Goal: Information Seeking & Learning: Learn about a topic

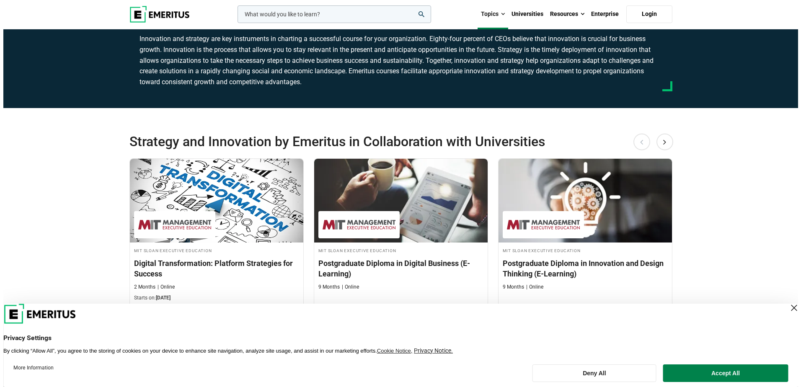
scroll to position [84, 0]
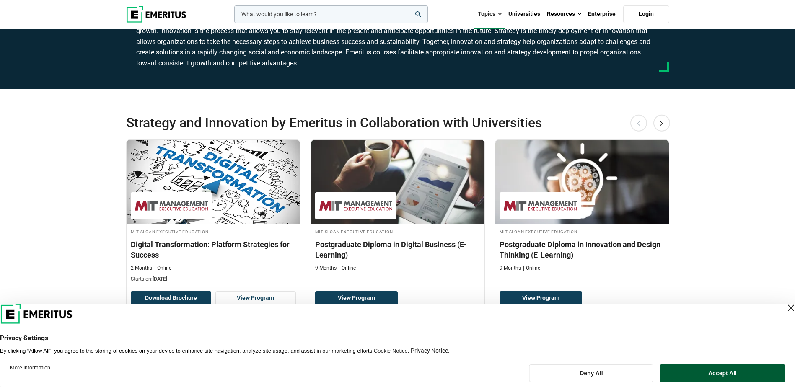
click at [699, 372] on button "Accept All" at bounding box center [722, 374] width 125 height 18
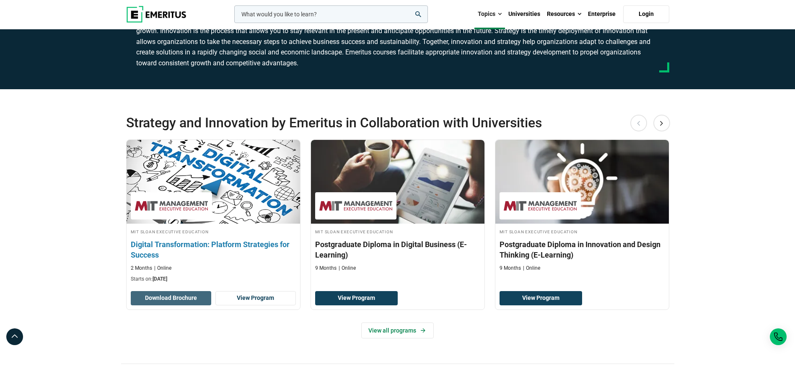
click at [183, 298] on button "Download Brochure" at bounding box center [171, 298] width 80 height 14
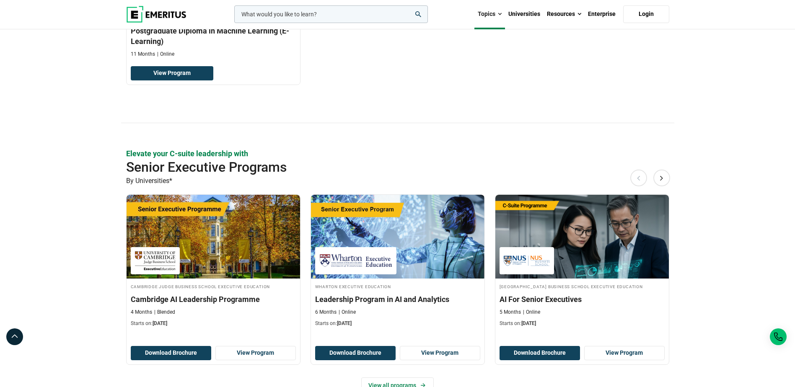
scroll to position [293, 0]
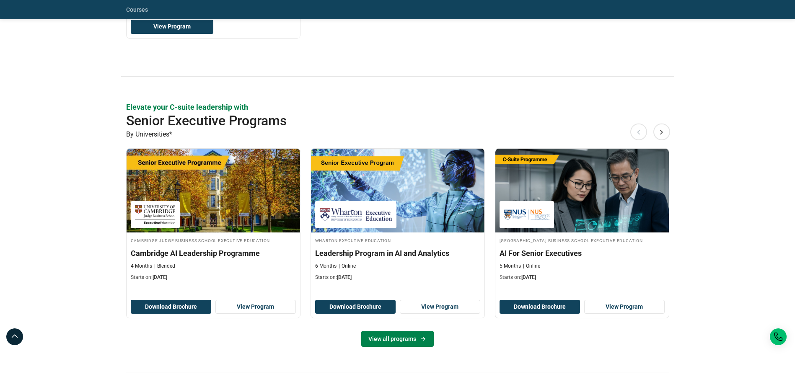
click at [396, 339] on link "View all programs" at bounding box center [397, 339] width 73 height 16
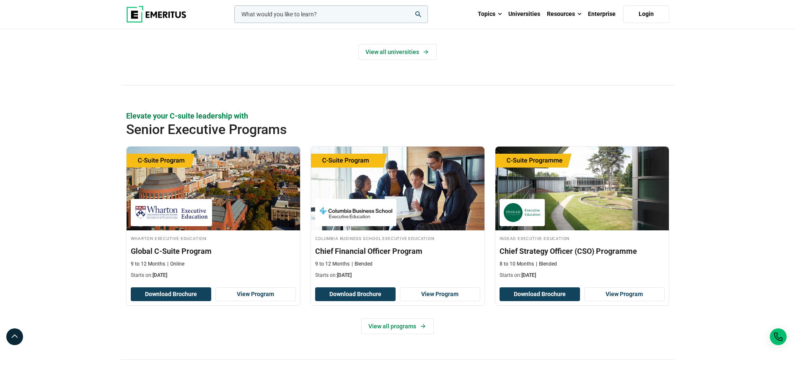
scroll to position [251, 0]
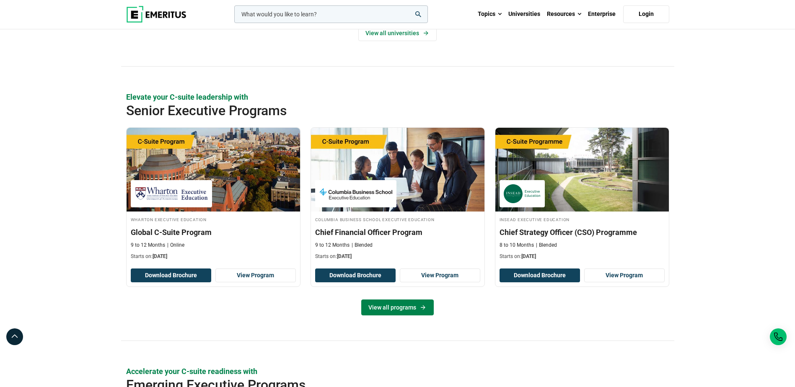
click at [405, 308] on link "View all programs" at bounding box center [397, 308] width 73 height 16
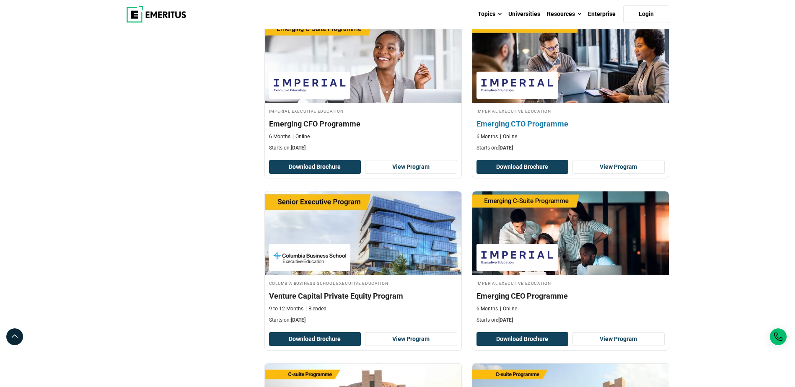
scroll to position [1551, 0]
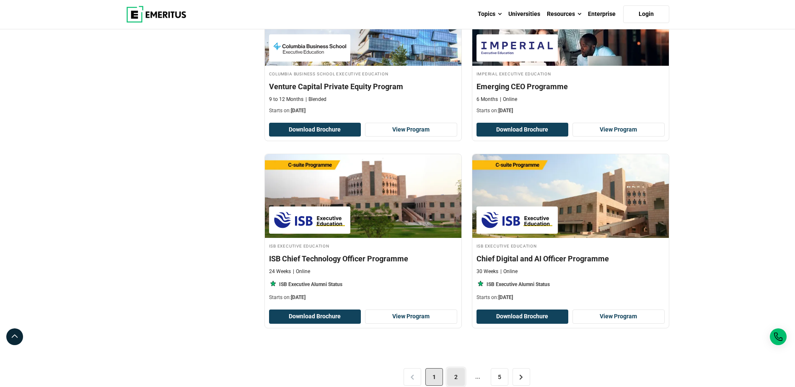
click at [454, 376] on link "2" at bounding box center [456, 377] width 18 height 18
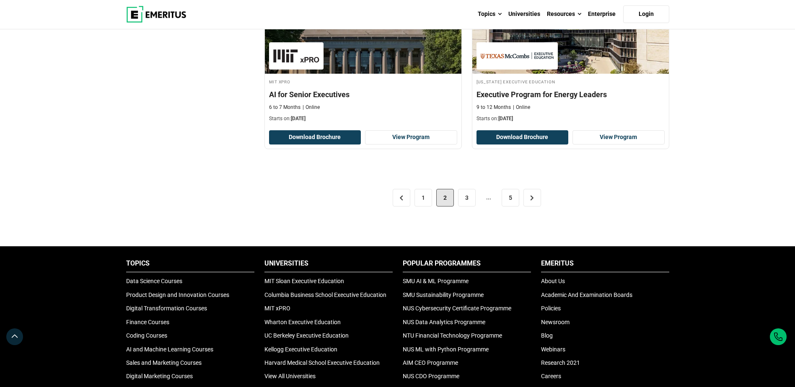
scroll to position [1634, 0]
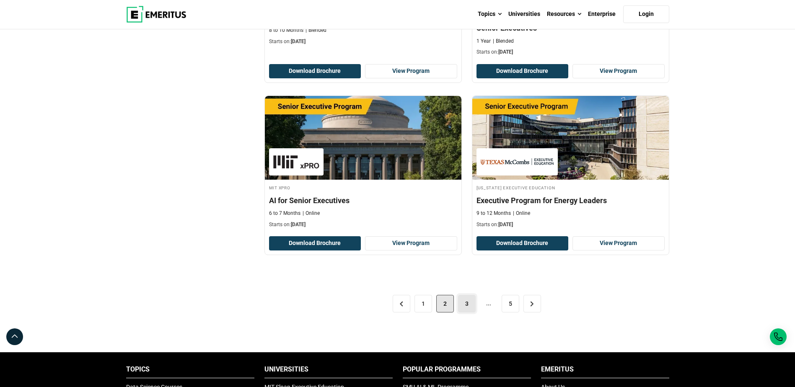
click at [469, 303] on link "3" at bounding box center [467, 304] width 18 height 18
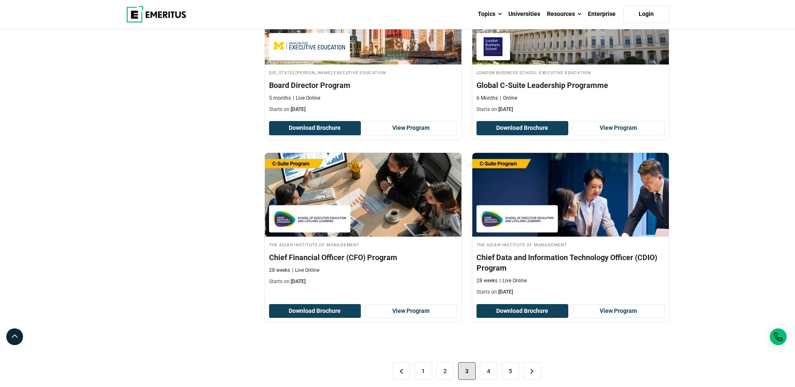
scroll to position [1634, 0]
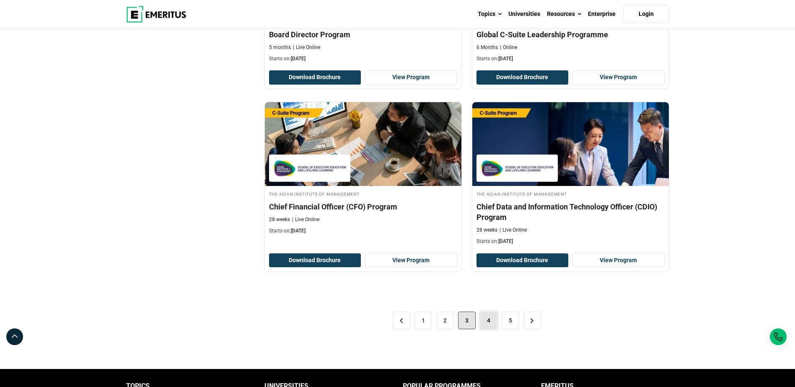
click at [489, 312] on link "4" at bounding box center [489, 321] width 18 height 18
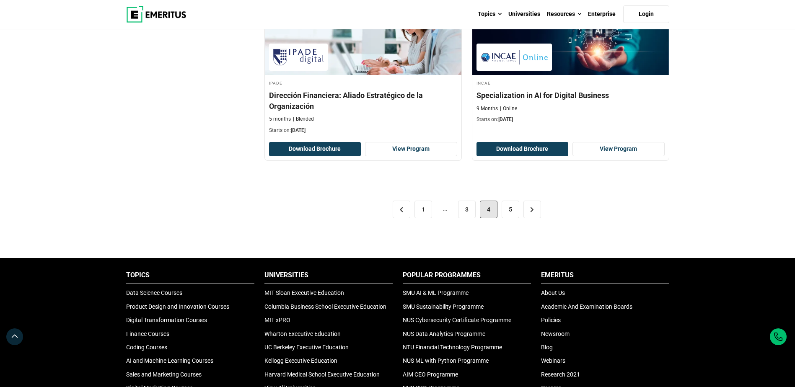
scroll to position [1760, 0]
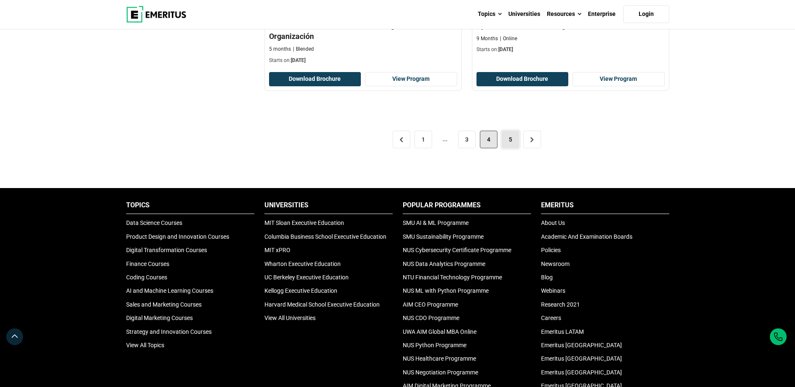
click at [513, 131] on link "5" at bounding box center [511, 140] width 18 height 18
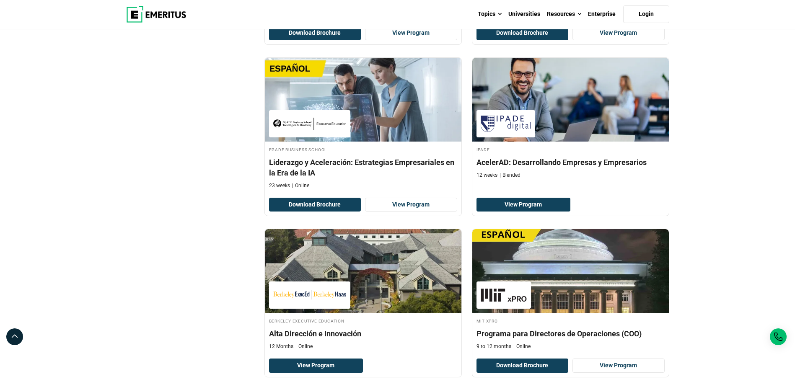
scroll to position [1132, 0]
